Goal: Entertainment & Leisure: Consume media (video, audio)

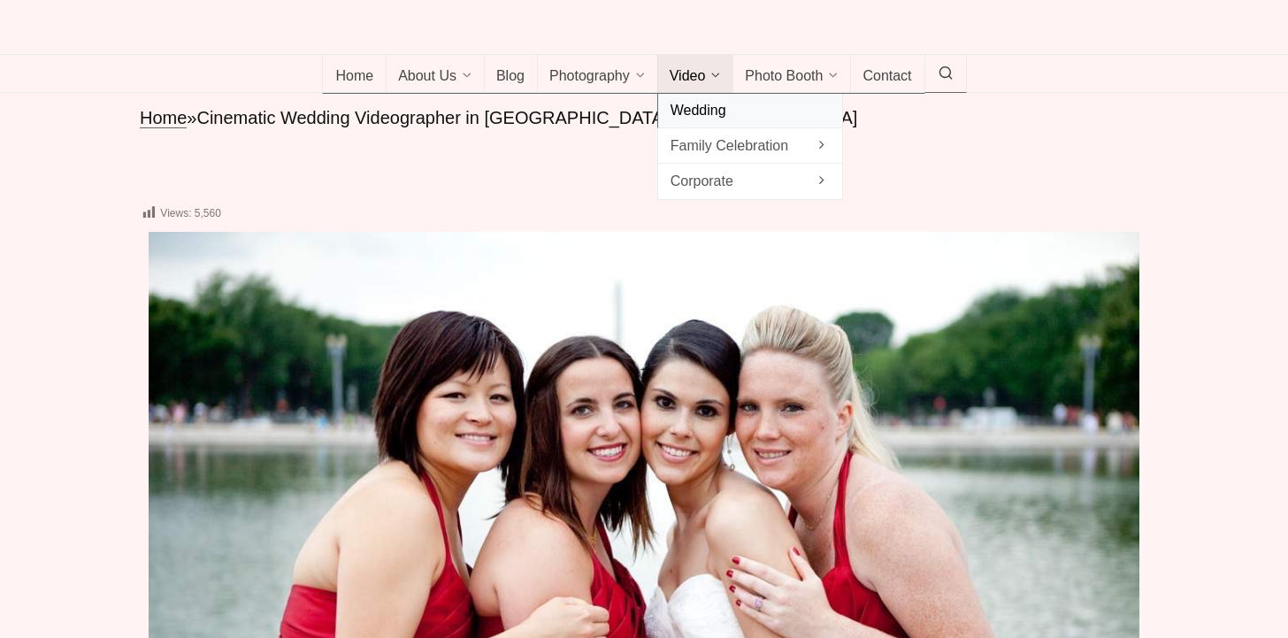
click at [695, 122] on span "Wedding" at bounding box center [750, 110] width 159 height 24
click at [707, 122] on span "Wedding" at bounding box center [750, 110] width 159 height 24
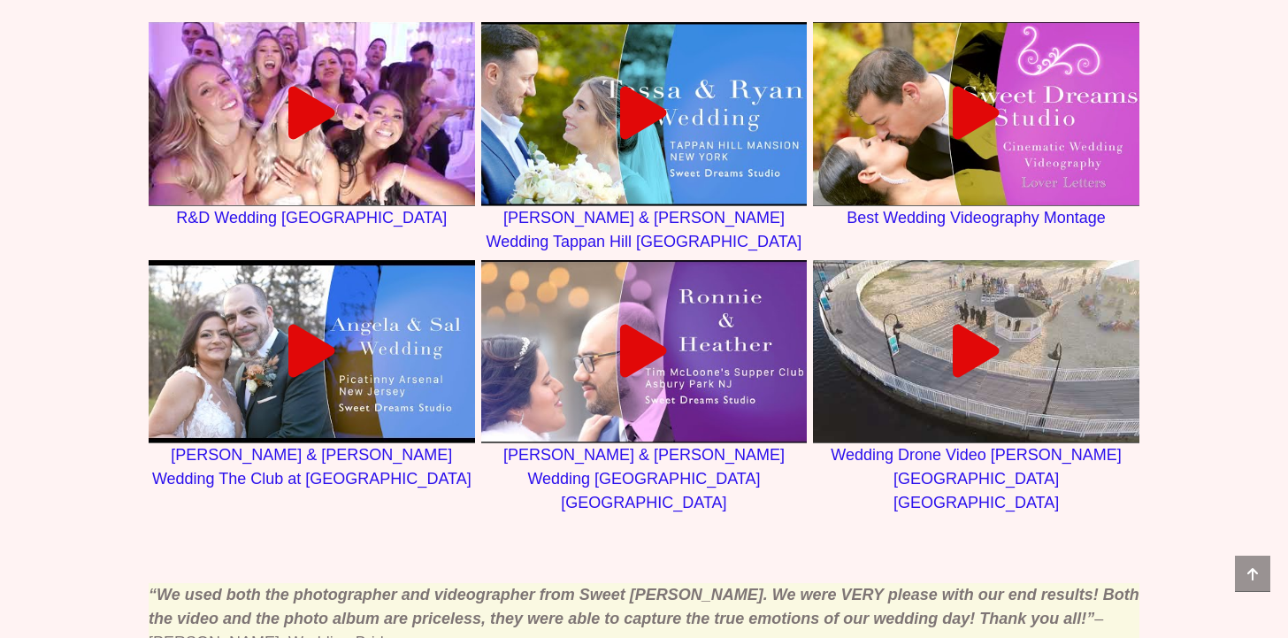
scroll to position [1309, 0]
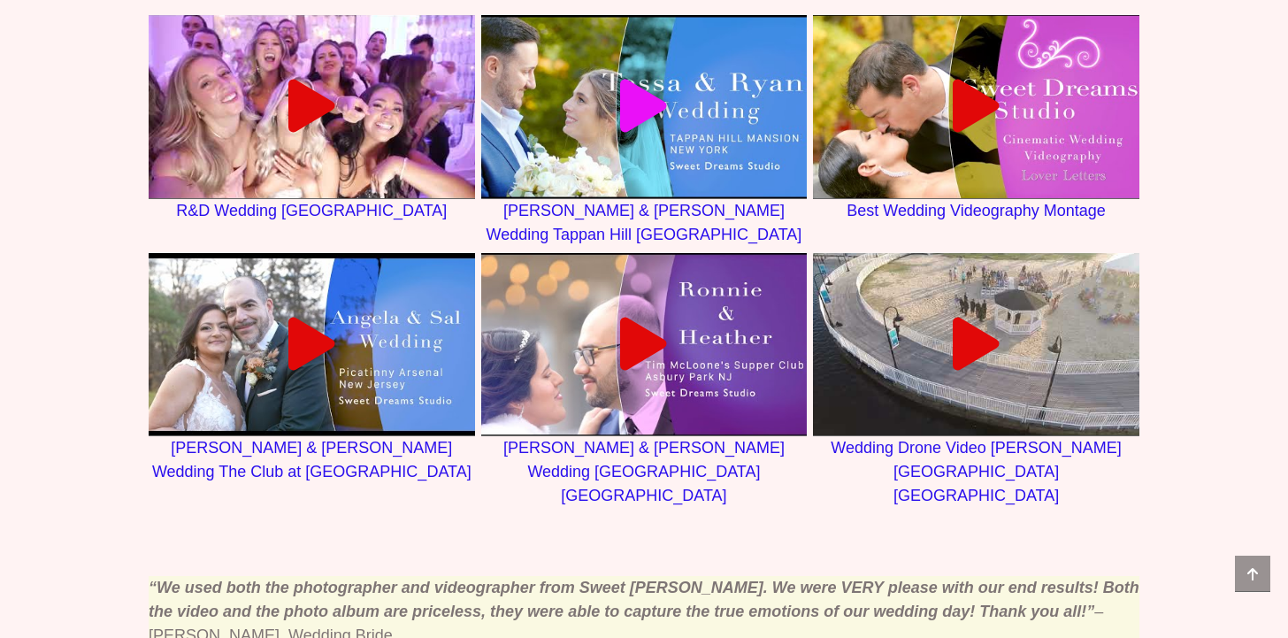
click at [625, 133] on icon at bounding box center [644, 106] width 53 height 53
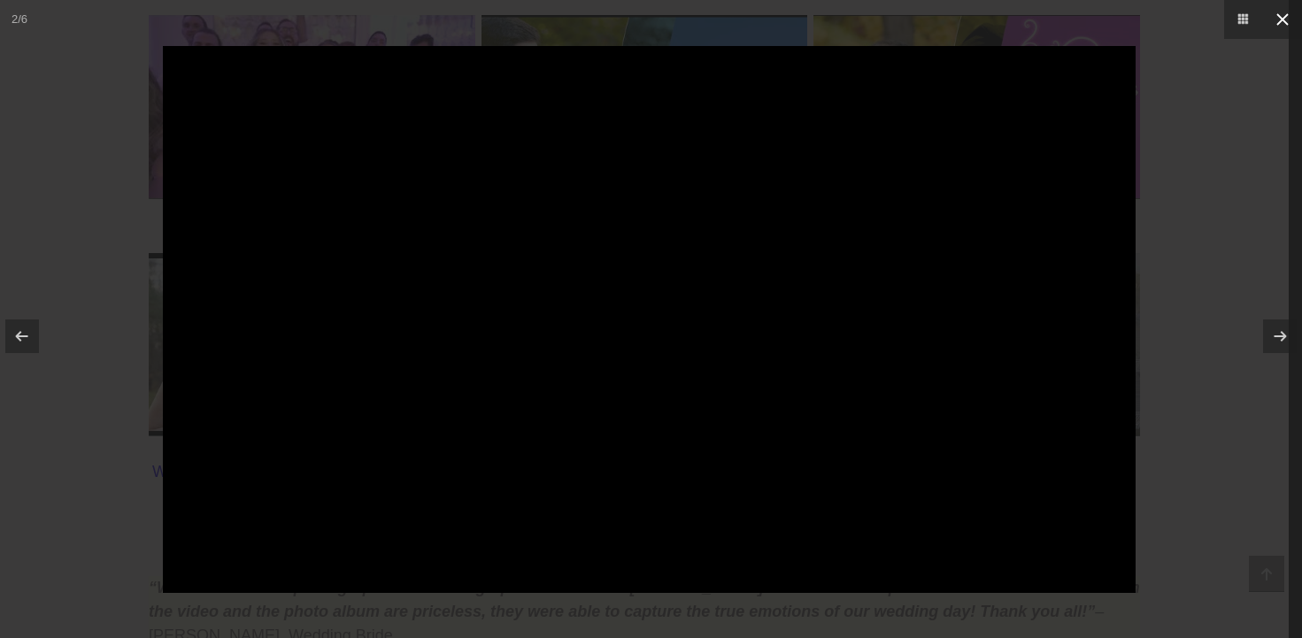
click at [1279, 20] on icon at bounding box center [1281, 19] width 21 height 21
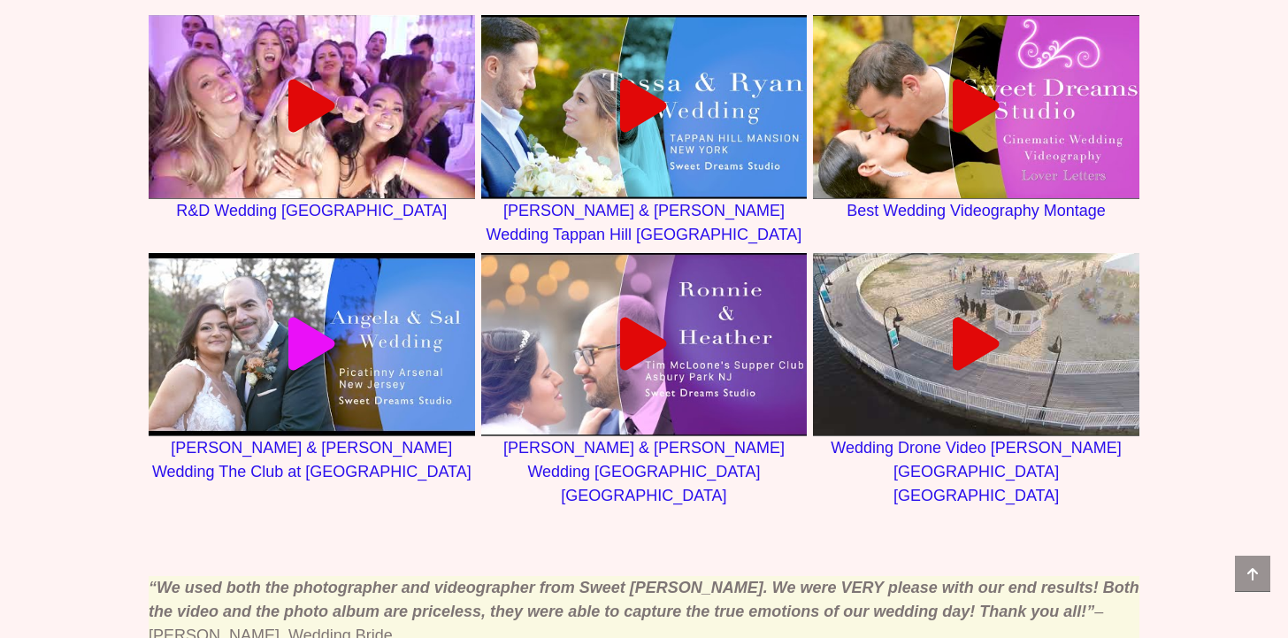
click at [296, 371] on icon at bounding box center [311, 344] width 53 height 53
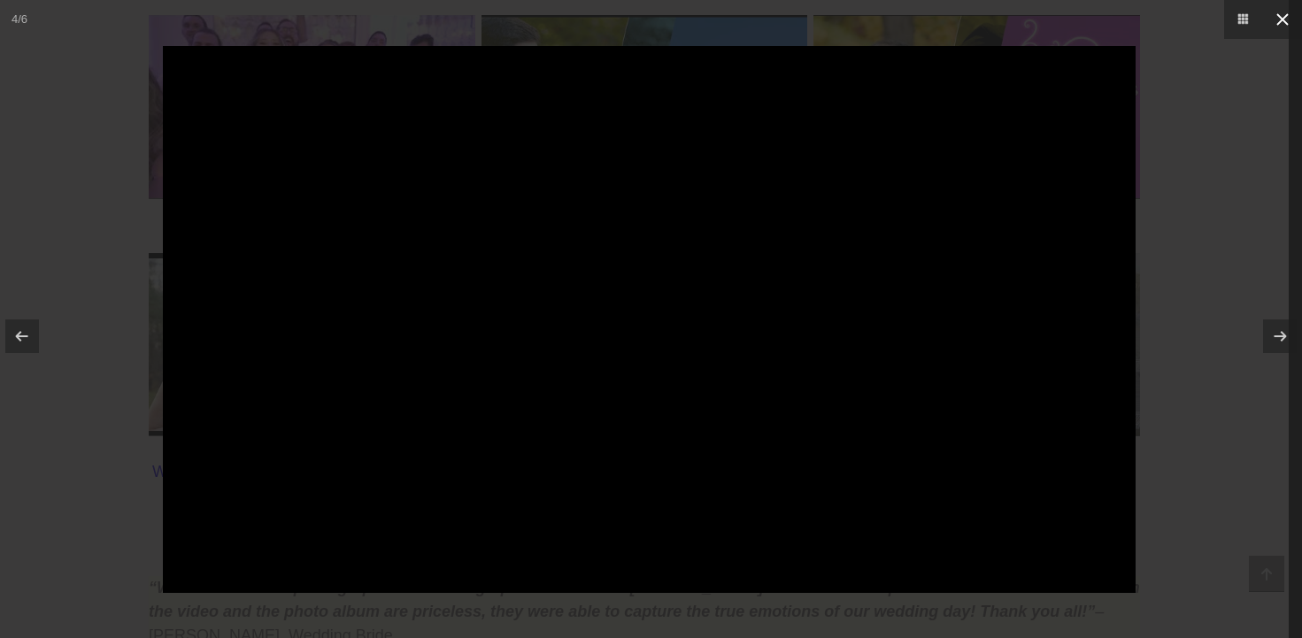
click at [1285, 17] on icon at bounding box center [1282, 19] width 11 height 11
